Goal: Task Accomplishment & Management: Use online tool/utility

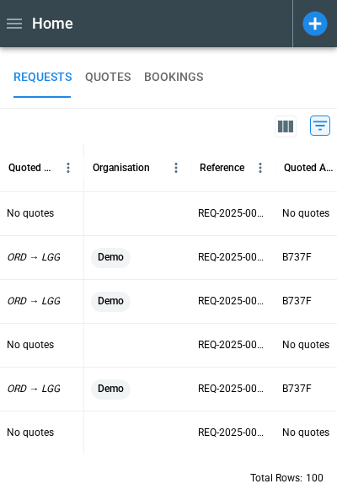
click at [308, 19] on icon at bounding box center [314, 23] width 24 height 24
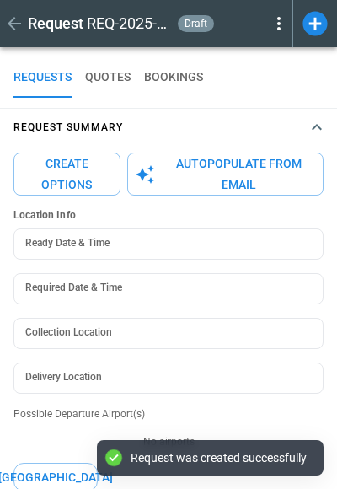
click at [179, 182] on button "Autopopulate from Email" at bounding box center [225, 173] width 196 height 43
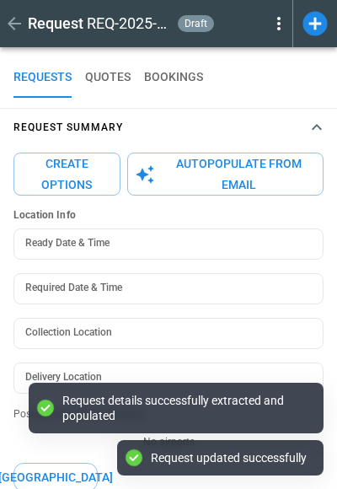
type textarea "*"
type input "**********"
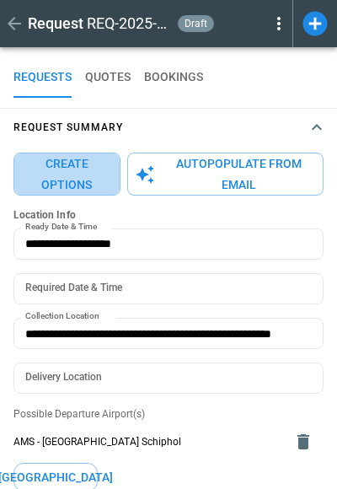
click at [56, 166] on button "Create Options" at bounding box center [66, 173] width 107 height 43
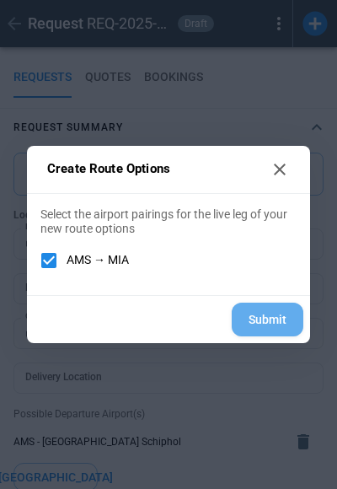
click at [279, 313] on button "Submit" at bounding box center [268, 319] width 72 height 35
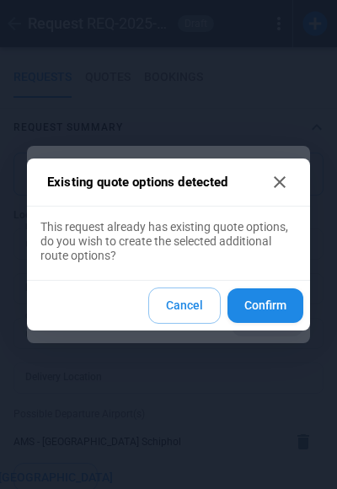
click at [279, 313] on button "Confirm" at bounding box center [265, 305] width 76 height 35
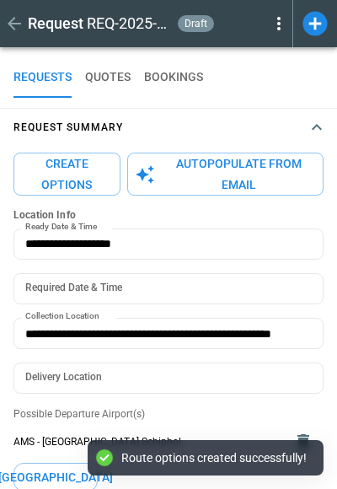
type textarea "*"
type input "**********"
click at [314, 126] on icon "button" at bounding box center [317, 127] width 10 height 6
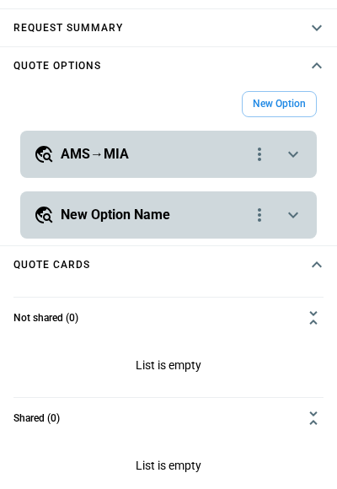
scroll to position [120, 0]
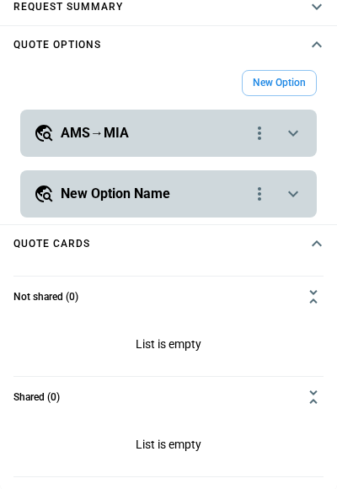
click at [297, 148] on div "**********" at bounding box center [168, 133] width 297 height 47
click at [297, 139] on icon "scrollable content" at bounding box center [293, 133] width 20 height 20
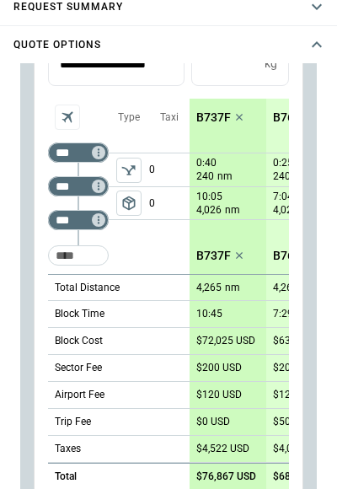
scroll to position [229, 0]
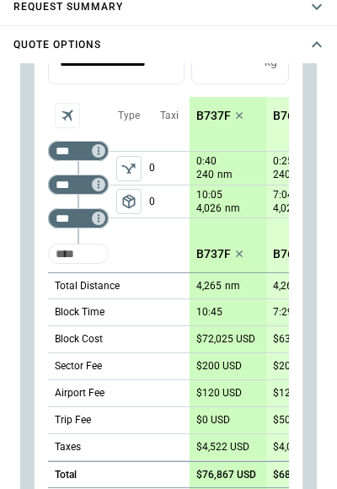
click at [78, 256] on input "Too short" at bounding box center [78, 253] width 54 height 30
type input "***"
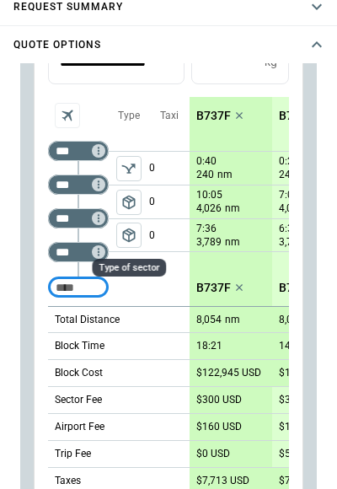
click at [129, 243] on span "package_2" at bounding box center [128, 235] width 17 height 17
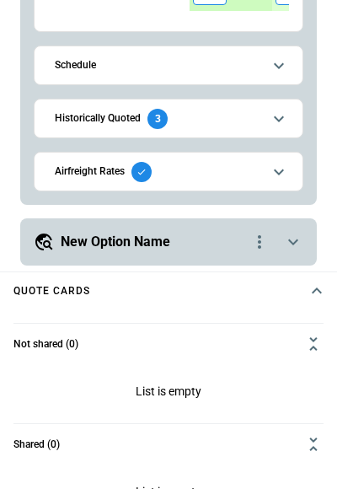
scroll to position [594, 0]
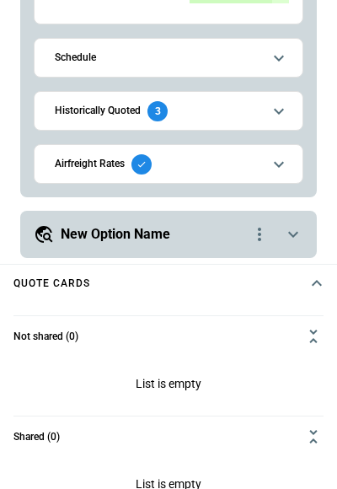
click at [290, 120] on div "Historically Quoted 3 Route Aircraft Created by Created at Flight date Status P…" at bounding box center [169, 111] width 270 height 40
click at [272, 158] on icon "scrollable content" at bounding box center [279, 164] width 20 height 20
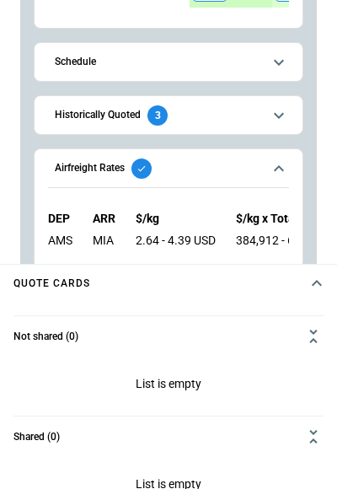
scroll to position [304, 0]
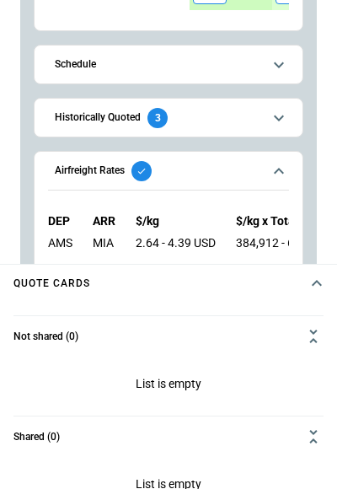
click at [301, 105] on div "Historically Quoted 3 Route Aircraft Created by Created at Flight date Status P…" at bounding box center [169, 118] width 270 height 40
click at [285, 115] on icon "scrollable content" at bounding box center [279, 118] width 20 height 20
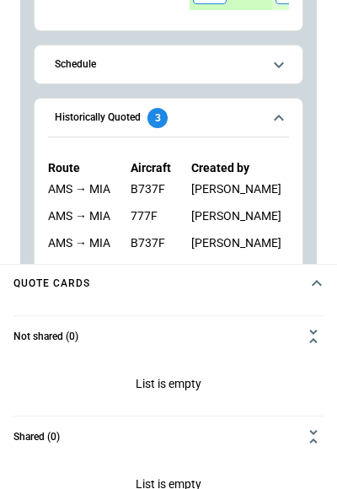
click at [285, 115] on icon "scrollable content" at bounding box center [279, 118] width 20 height 20
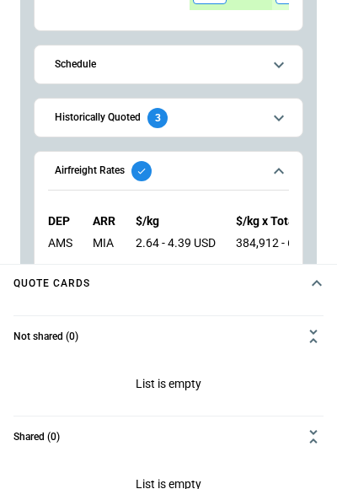
click at [285, 115] on icon "scrollable content" at bounding box center [279, 118] width 20 height 20
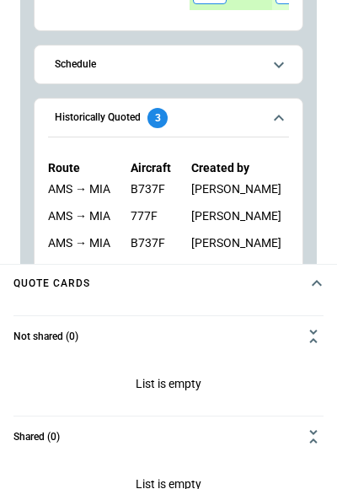
click at [284, 115] on icon "scrollable content" at bounding box center [279, 118] width 20 height 20
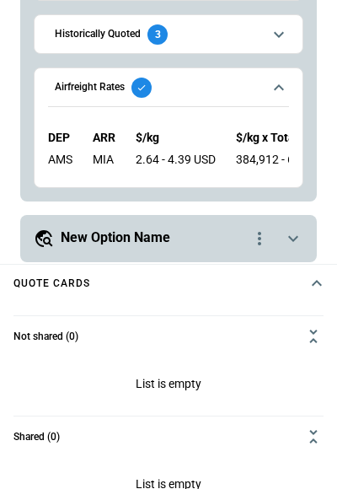
scroll to position [0, 0]
click at [294, 239] on icon "scrollable content" at bounding box center [293, 238] width 20 height 20
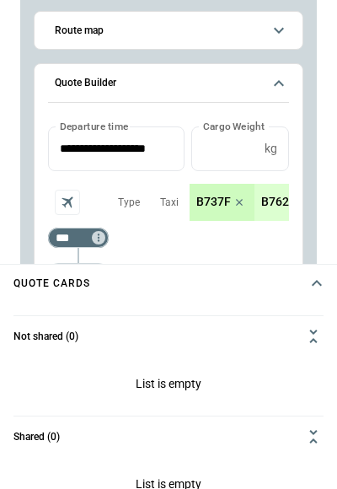
scroll to position [629, 0]
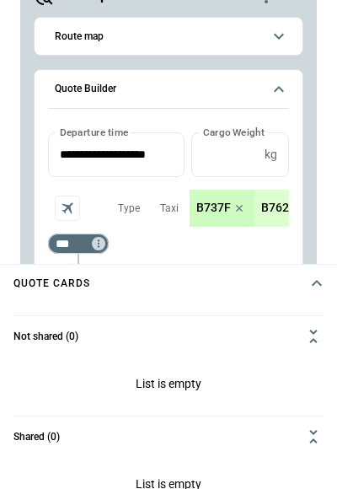
click at [282, 93] on icon "scrollable content" at bounding box center [279, 89] width 20 height 20
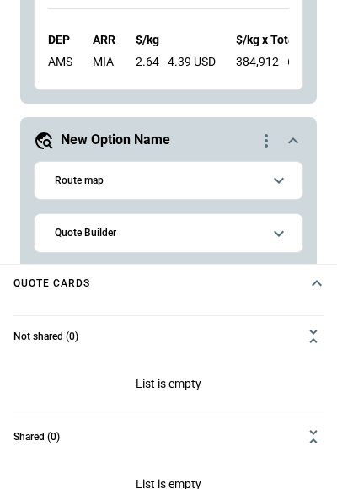
click at [295, 141] on icon "scrollable content" at bounding box center [293, 141] width 20 height 20
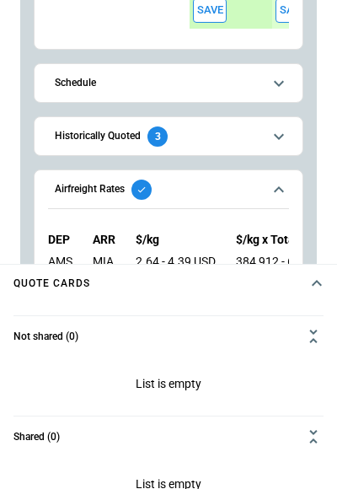
scroll to position [295, 0]
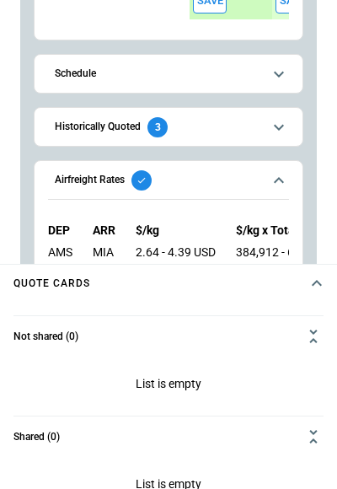
click at [276, 130] on icon "scrollable content" at bounding box center [279, 127] width 20 height 20
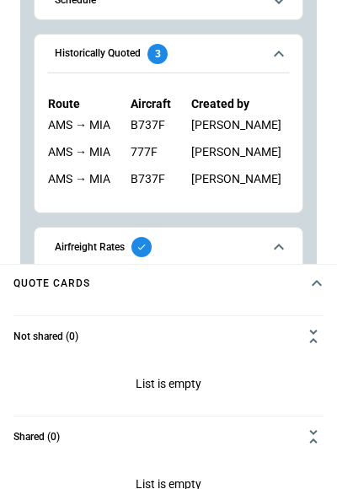
scroll to position [330, 0]
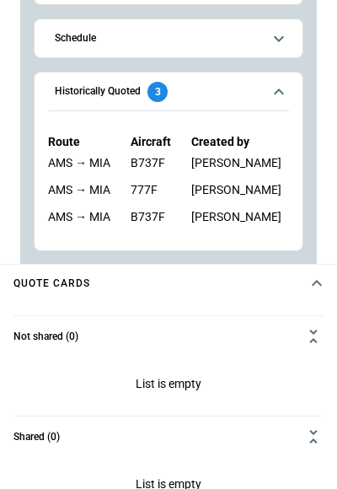
click at [286, 97] on icon "scrollable content" at bounding box center [279, 92] width 20 height 20
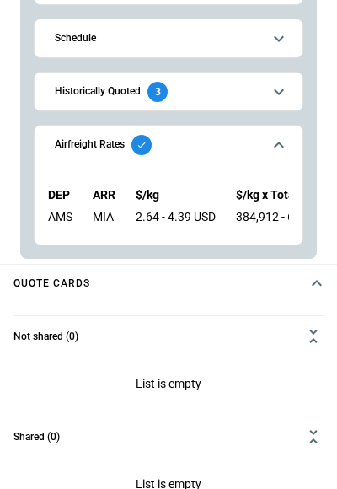
click at [285, 39] on icon "scrollable content" at bounding box center [279, 39] width 20 height 20
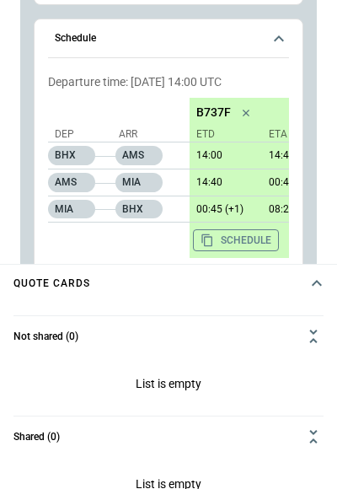
click at [285, 39] on icon "scrollable content" at bounding box center [279, 39] width 20 height 20
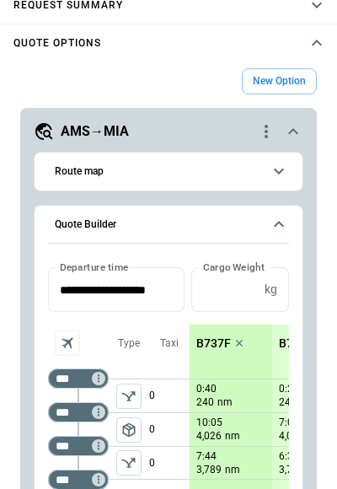
scroll to position [119, 0]
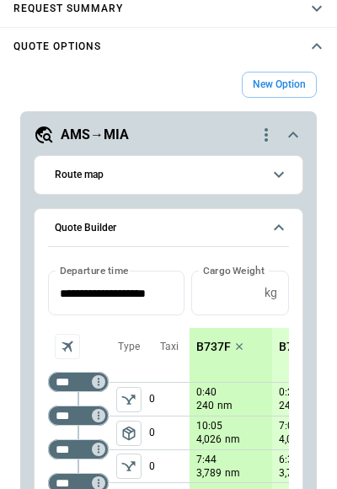
click at [284, 221] on icon "scrollable content" at bounding box center [279, 227] width 20 height 20
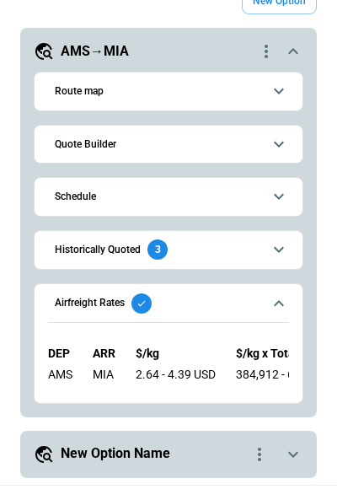
scroll to position [0, 0]
click at [282, 300] on icon "scrollable content" at bounding box center [279, 303] width 20 height 20
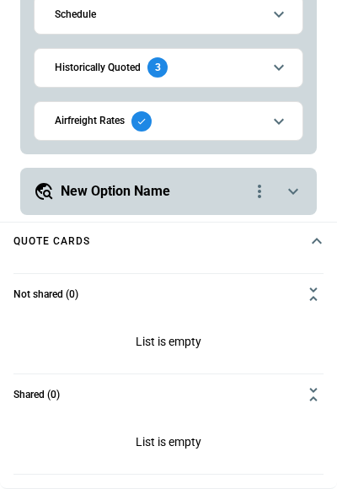
scroll to position [383, 0]
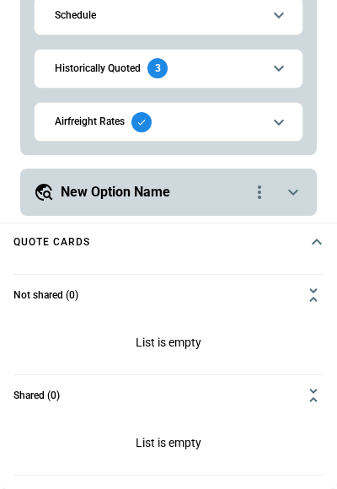
click at [305, 193] on div "**********" at bounding box center [168, 191] width 297 height 47
click at [294, 186] on icon "scrollable content" at bounding box center [293, 192] width 20 height 20
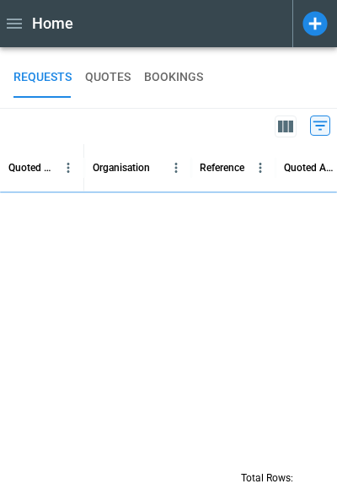
click at [124, 77] on button "QUOTES" at bounding box center [107, 77] width 45 height 40
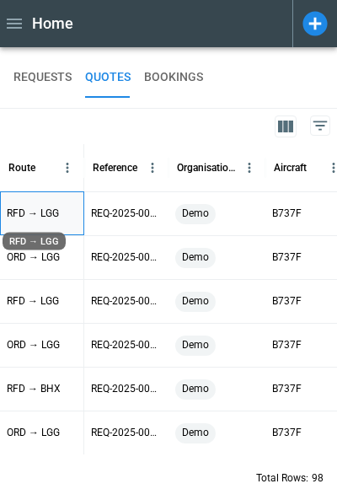
click at [62, 216] on div "RFD → LGG" at bounding box center [42, 213] width 84 height 44
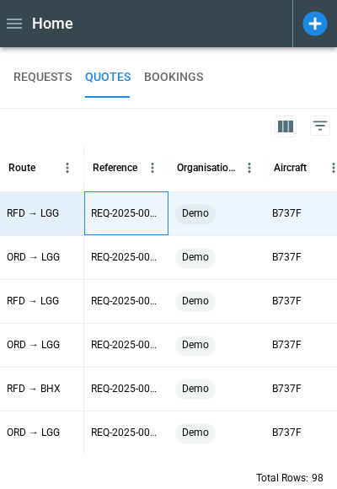
click at [131, 211] on p "REQ-2025-000114" at bounding box center [126, 213] width 71 height 14
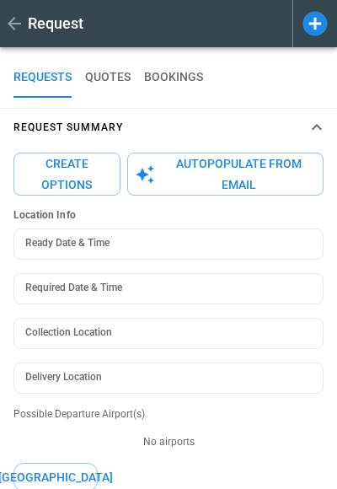
type textarea "*"
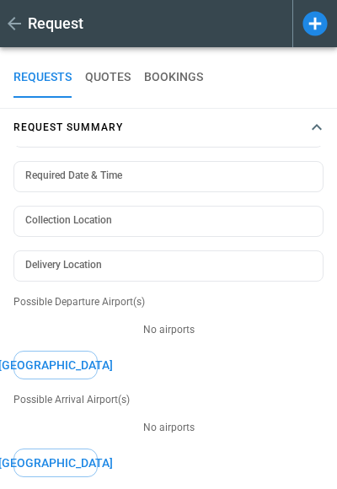
type input "**********"
type input "***"
type textarea "*"
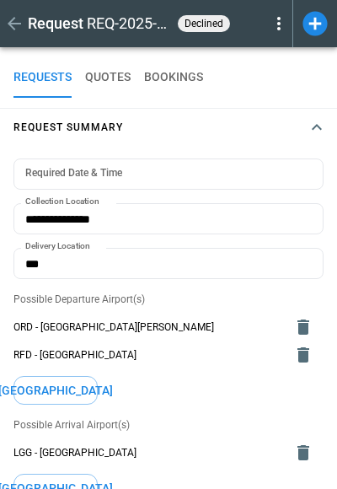
type input "**********"
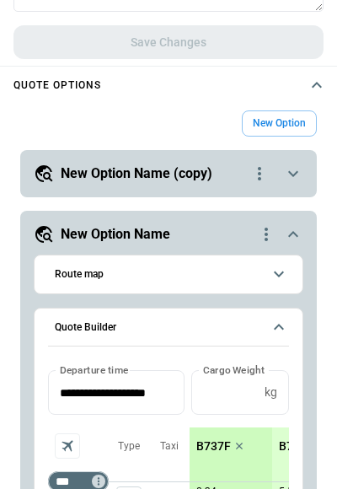
scroll to position [754, 0]
click at [295, 172] on icon "scrollable content" at bounding box center [293, 173] width 20 height 20
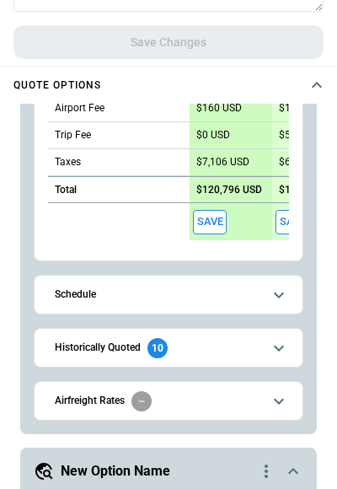
scroll to position [640, 0]
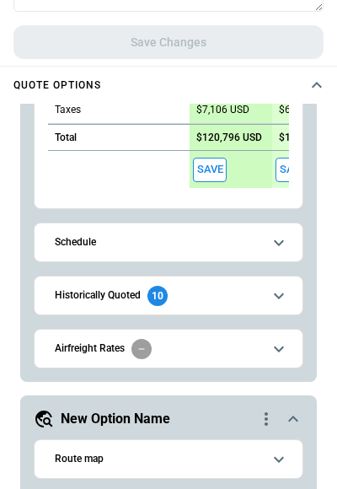
click at [263, 349] on button "Airfreight Rates" at bounding box center [168, 348] width 241 height 38
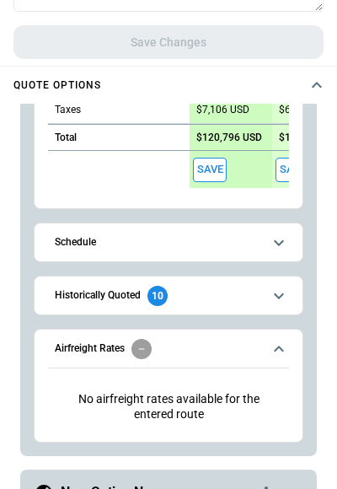
scroll to position [656, 0]
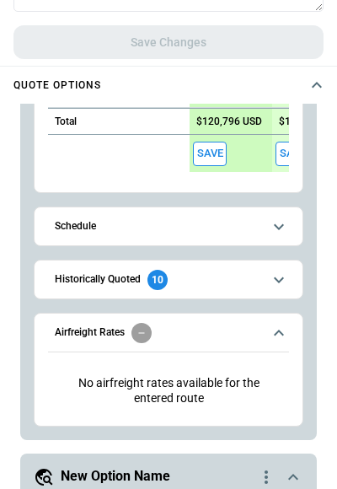
click at [277, 343] on button "Airfreight Rates" at bounding box center [168, 332] width 241 height 39
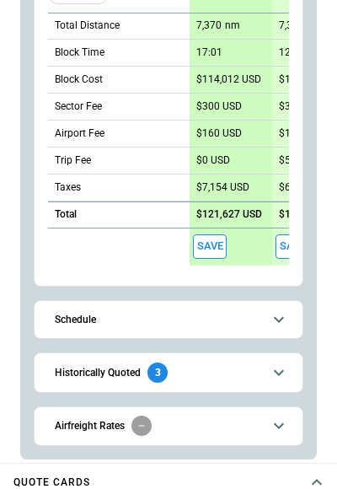
scroll to position [1099, 0]
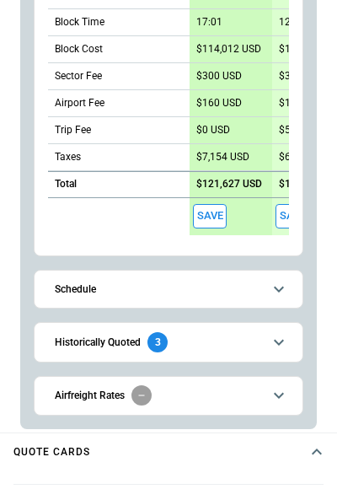
click at [286, 391] on icon "scrollable content" at bounding box center [279, 395] width 20 height 20
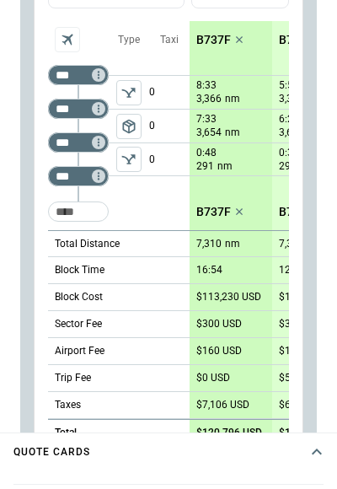
scroll to position [0, 0]
